Goal: Transaction & Acquisition: Purchase product/service

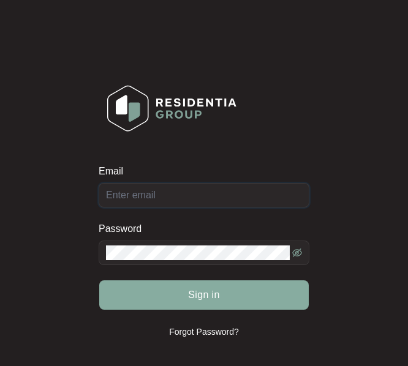
type input "[EMAIL_ADDRESS][DOMAIN_NAME]"
click at [211, 291] on span "Sign in" at bounding box center [204, 295] width 32 height 15
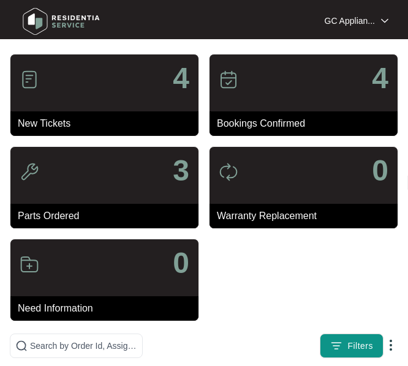
click at [70, 121] on p "New Tickets" at bounding box center [108, 123] width 181 height 15
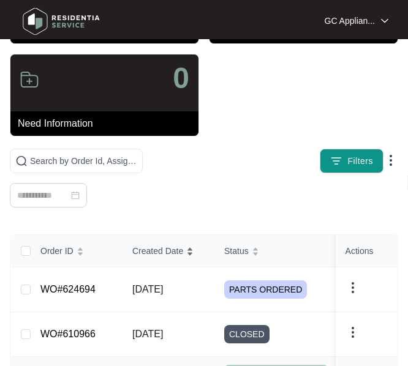
scroll to position [184, 0]
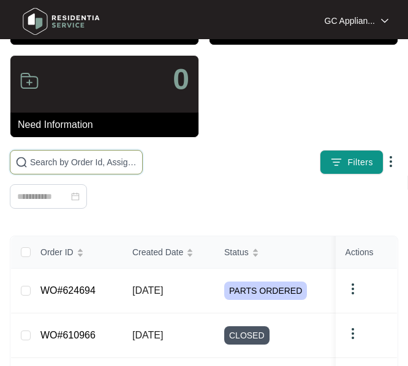
click at [35, 164] on input "text" at bounding box center [83, 161] width 107 height 13
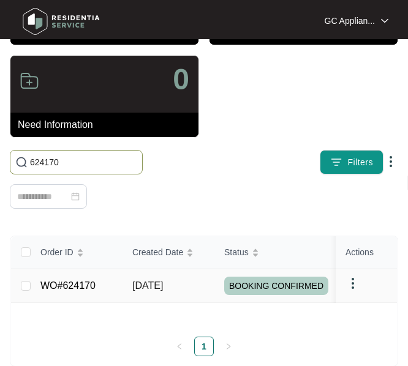
type input "624170"
click at [73, 285] on link "WO#624170" at bounding box center [67, 285] width 55 height 10
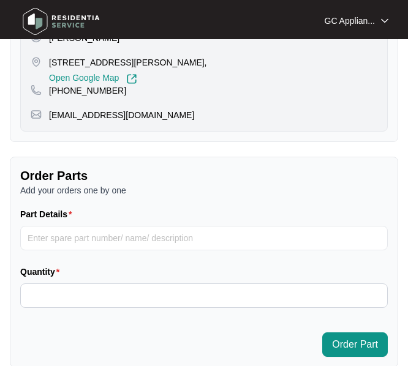
scroll to position [796, 0]
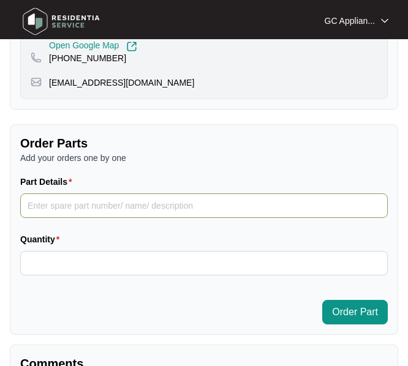
click at [42, 207] on input "Part Details" at bounding box center [203, 205] width 367 height 24
paste input "SP12887"
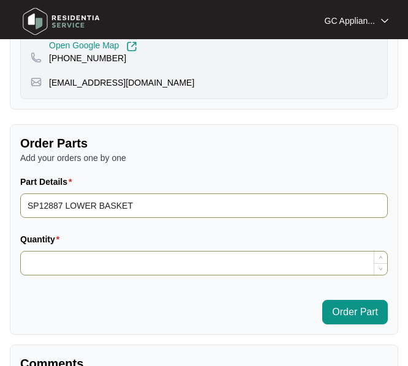
type input "SP12887 LOWER BASKET"
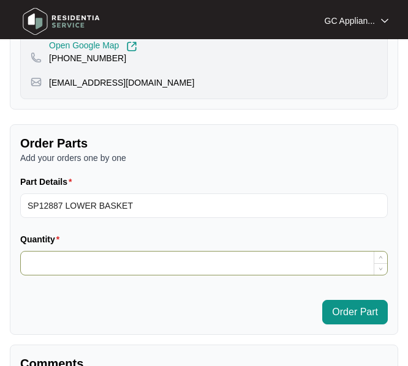
click at [106, 268] on input "Quantity" at bounding box center [204, 263] width 366 height 23
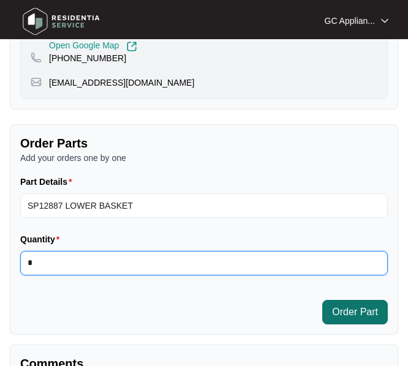
type input "*"
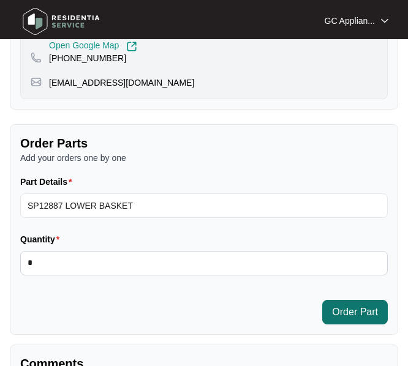
click at [340, 311] on span "Order Part" at bounding box center [355, 312] width 46 height 15
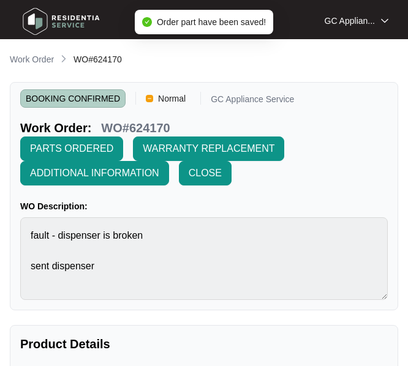
scroll to position [0, 0]
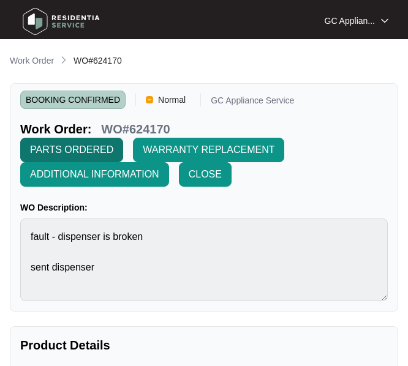
click at [53, 147] on span "PARTS ORDERED" at bounding box center [71, 150] width 83 height 15
